Goal: Navigation & Orientation: Find specific page/section

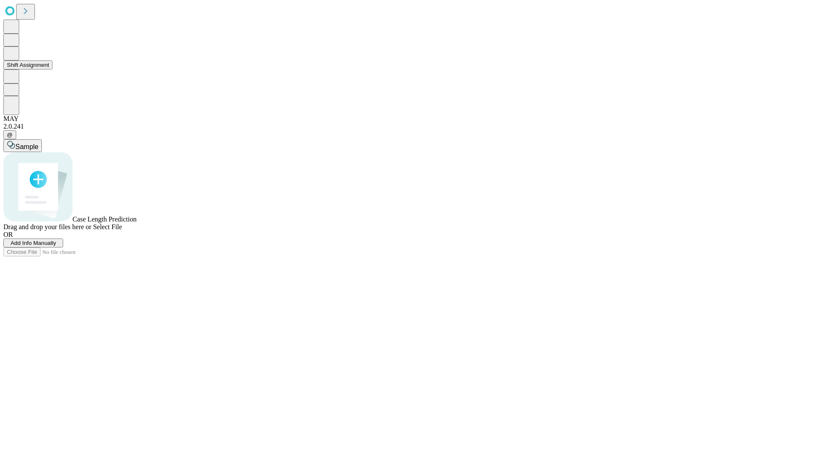
click at [52, 70] on button "Shift Assignment" at bounding box center [27, 65] width 49 height 9
